Goal: Information Seeking & Learning: Learn about a topic

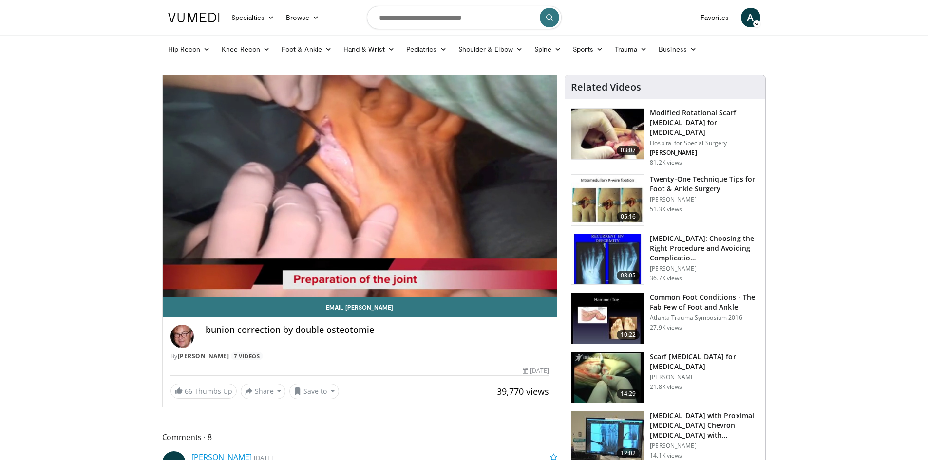
drag, startPoint x: 838, startPoint y: 77, endPoint x: 838, endPoint y: 83, distance: 6.3
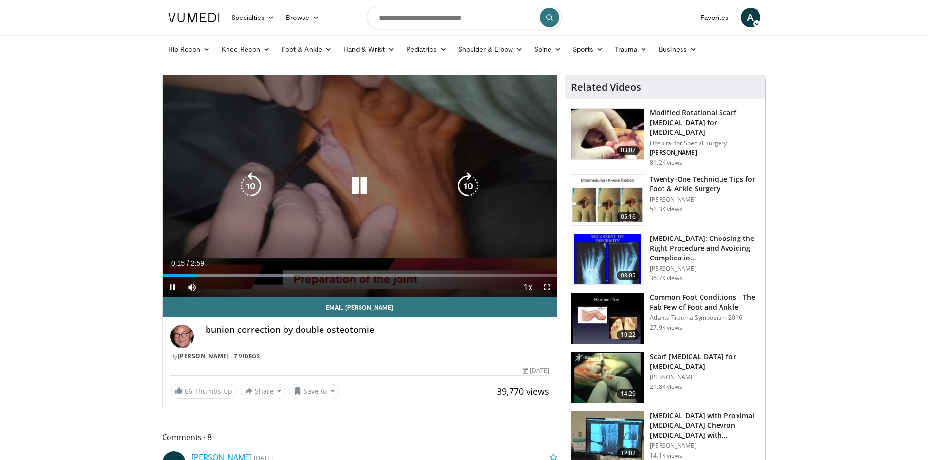
click at [467, 187] on icon "Video Player" at bounding box center [467, 185] width 27 height 27
click at [461, 184] on icon "Video Player" at bounding box center [467, 185] width 27 height 27
click at [470, 187] on icon "Video Player" at bounding box center [467, 185] width 27 height 27
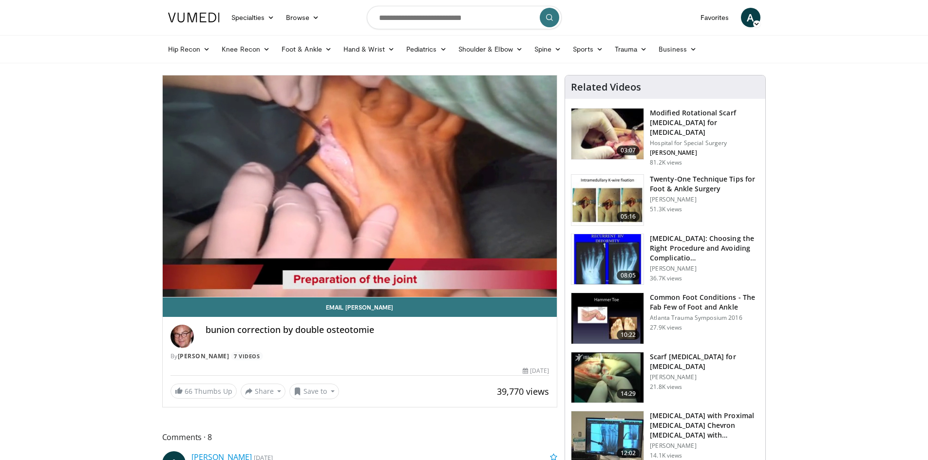
click at [619, 139] on img at bounding box center [607, 134] width 72 height 51
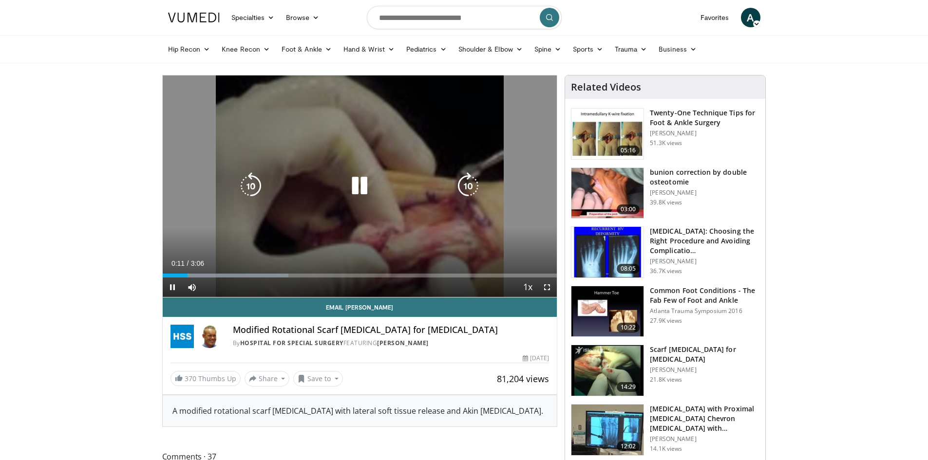
click at [468, 190] on icon "Video Player" at bounding box center [467, 185] width 27 height 27
drag, startPoint x: 462, startPoint y: 183, endPoint x: 458, endPoint y: 190, distance: 8.5
click at [462, 183] on icon "Video Player" at bounding box center [467, 185] width 27 height 27
click at [467, 182] on icon "Video Player" at bounding box center [467, 185] width 27 height 27
click at [465, 190] on icon "Video Player" at bounding box center [467, 185] width 27 height 27
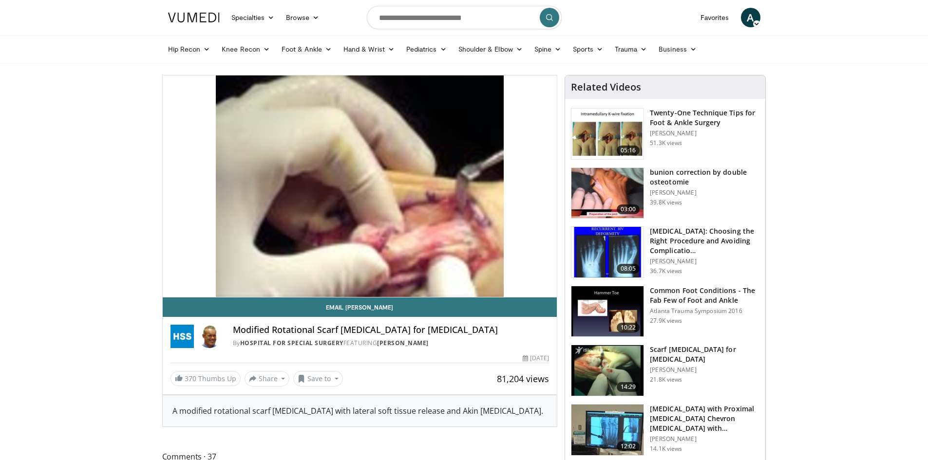
click at [603, 252] on img at bounding box center [607, 252] width 72 height 51
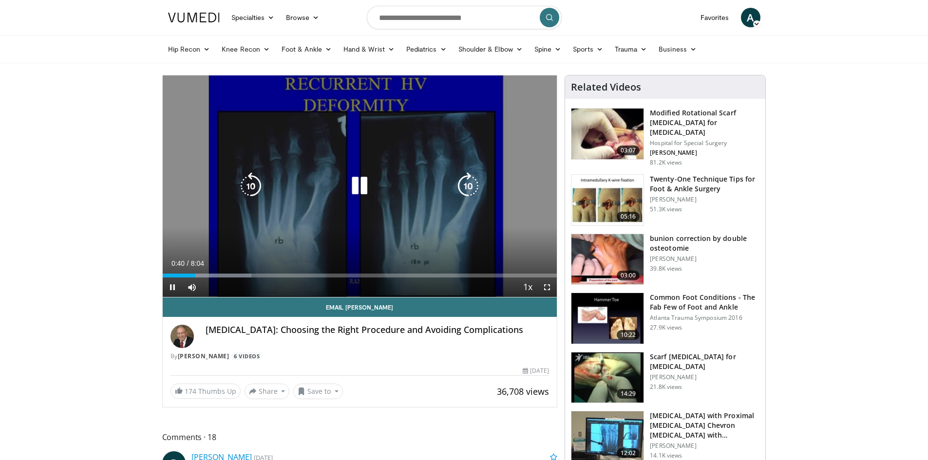
click at [463, 179] on icon "Video Player" at bounding box center [467, 185] width 27 height 27
